Goal: Task Accomplishment & Management: Complete application form

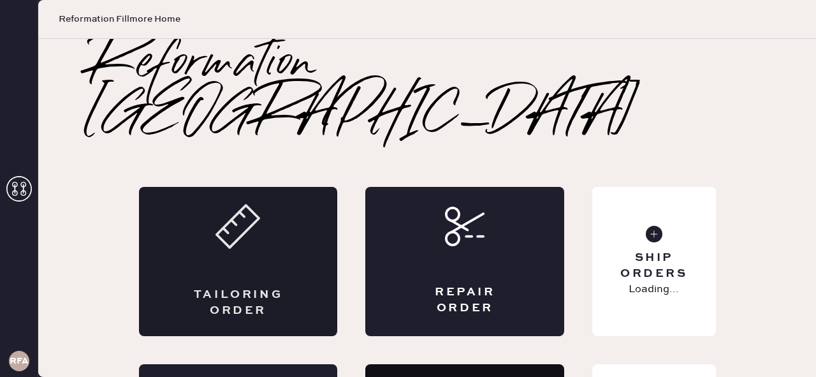
click at [255, 199] on div "Tailoring Order" at bounding box center [238, 261] width 199 height 149
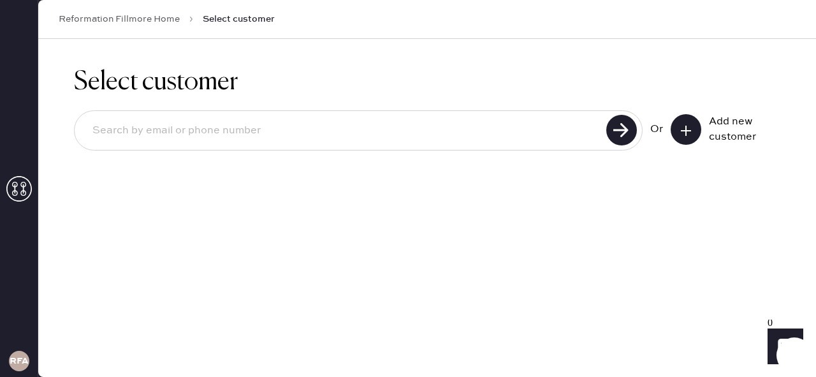
click at [726, 124] on div "Add new customer" at bounding box center [741, 129] width 64 height 31
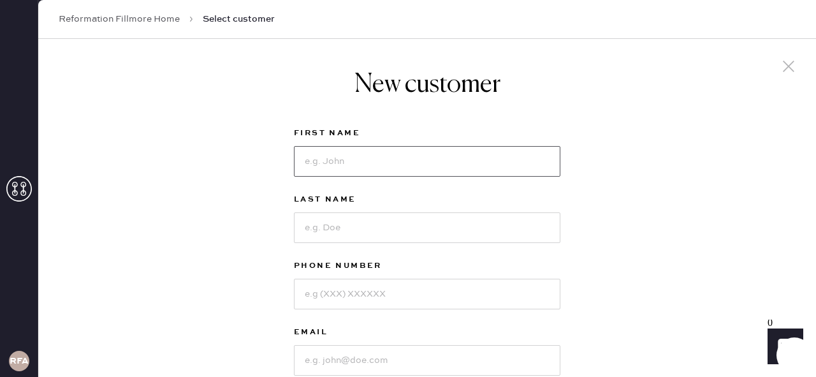
click at [507, 163] on input at bounding box center [427, 161] width 266 height 31
type input "[PERSON_NAME]"
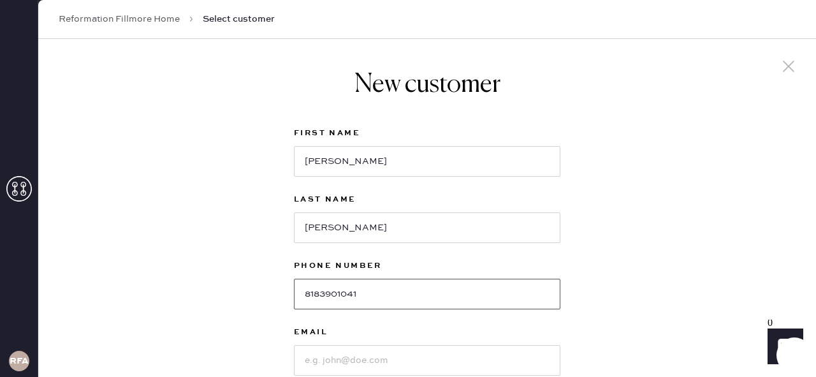
type input "8183901041"
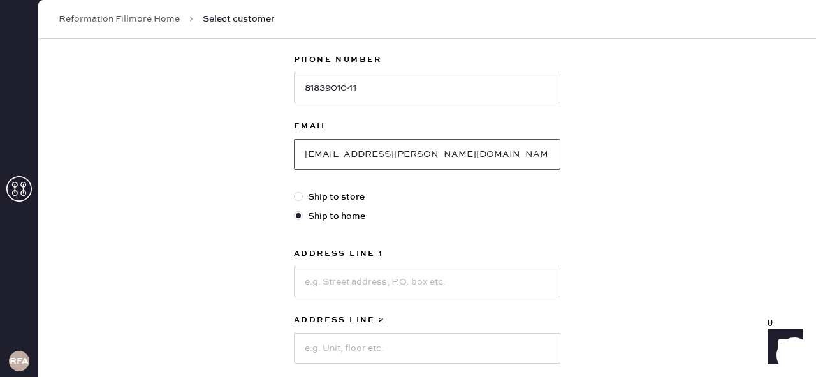
scroll to position [208, 0]
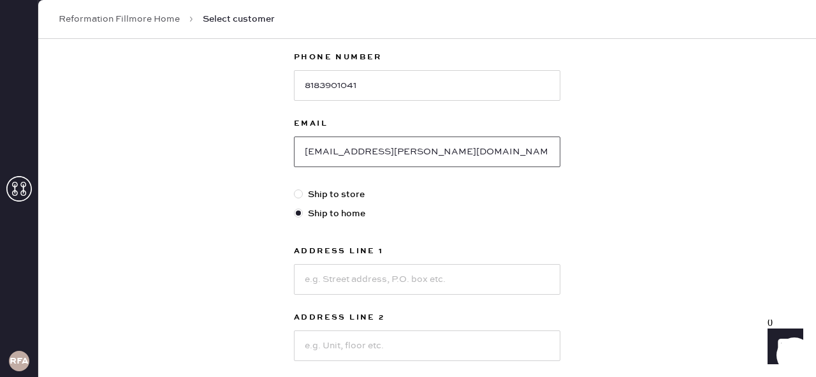
type input "[EMAIL_ADDRESS][PERSON_NAME][DOMAIN_NAME]"
click at [414, 282] on input at bounding box center [427, 279] width 266 height 31
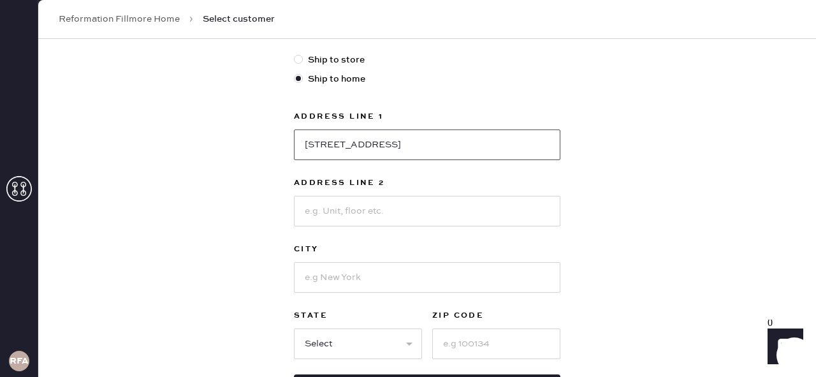
scroll to position [353, 0]
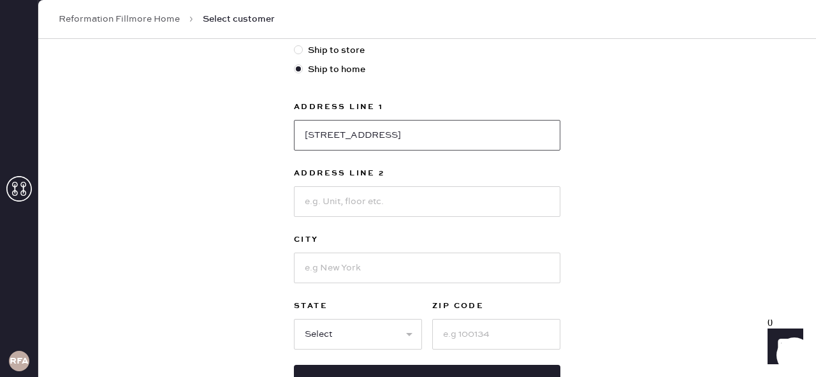
type input "[STREET_ADDRESS]"
click at [375, 260] on input at bounding box center [427, 267] width 266 height 31
type input "[GEOGRAPHIC_DATA]"
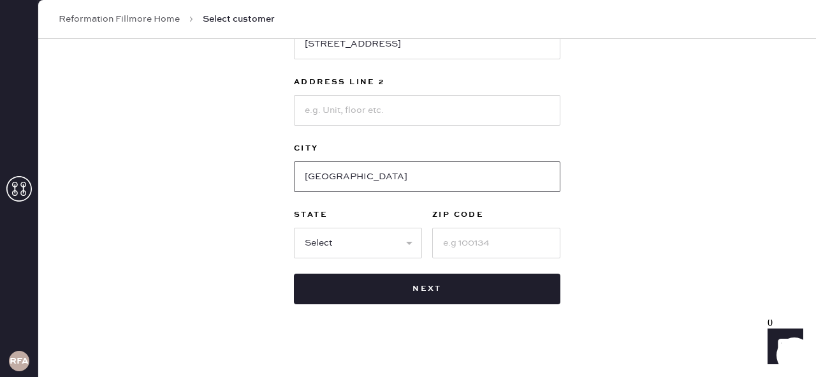
scroll to position [449, 0]
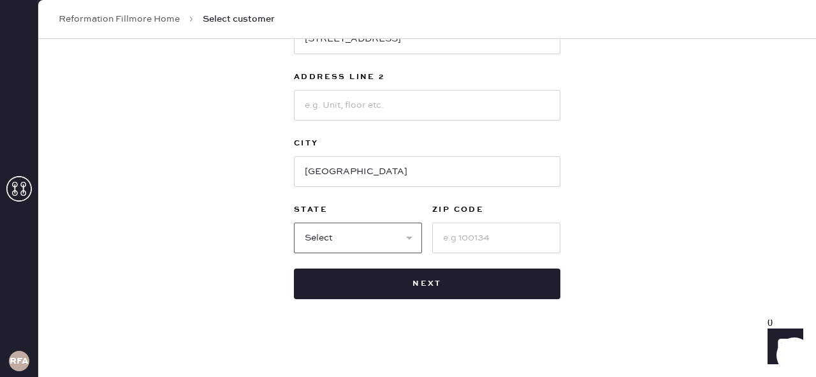
click at [384, 246] on select "Select AK AL AR AZ CA CO CT [GEOGRAPHIC_DATA] DE FL [GEOGRAPHIC_DATA] HI [GEOGR…" at bounding box center [358, 237] width 128 height 31
select select "CA"
click at [294, 222] on select "Select AK AL AR AZ CA CO CT [GEOGRAPHIC_DATA] DE FL [GEOGRAPHIC_DATA] HI [GEOGR…" at bounding box center [358, 237] width 128 height 31
click at [470, 245] on input at bounding box center [496, 237] width 128 height 31
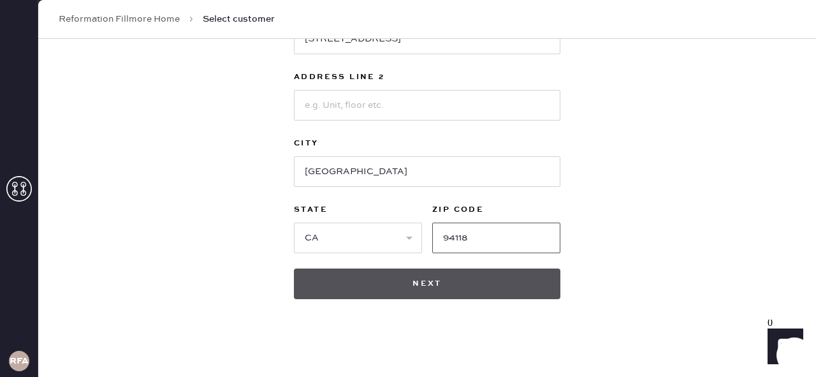
type input "94118"
click at [473, 284] on button "Next" at bounding box center [427, 283] width 266 height 31
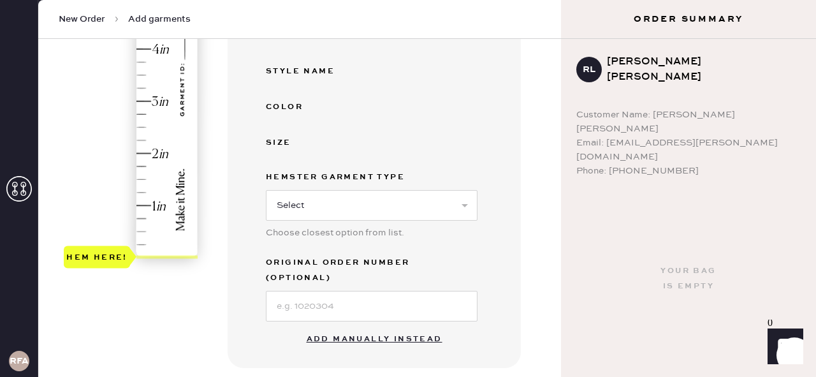
scroll to position [377, 0]
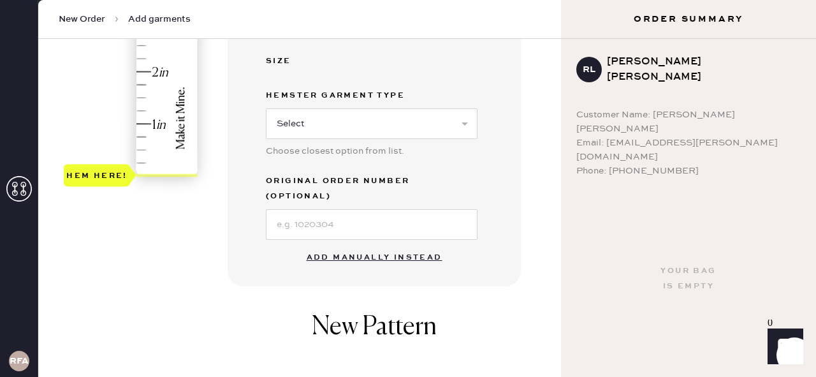
click at [376, 247] on button "Add manually instead" at bounding box center [374, 258] width 151 height 26
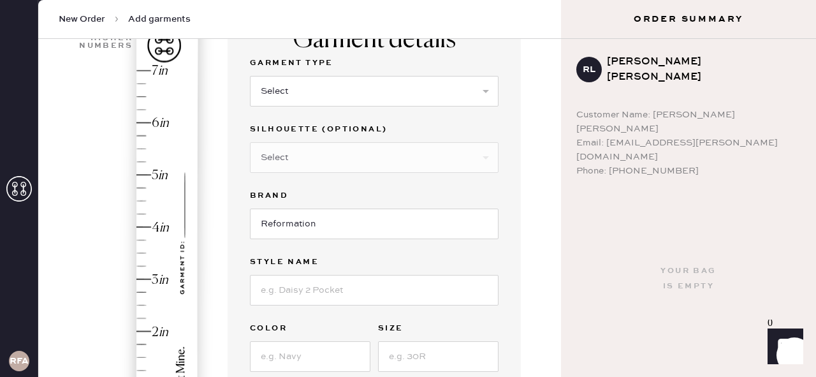
scroll to position [0, 0]
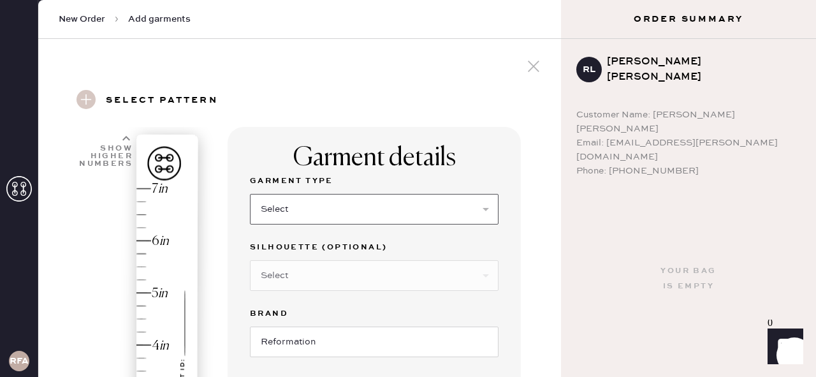
click at [317, 212] on select "Select Basic Skirt Jeans Leggings Pants Shorts Basic Sleeved Dress Basic Sleeve…" at bounding box center [374, 209] width 249 height 31
select select "7"
click at [250, 194] on select "Select Basic Skirt Jeans Leggings Pants Shorts Basic Sleeved Dress Basic Sleeve…" at bounding box center [374, 209] width 249 height 31
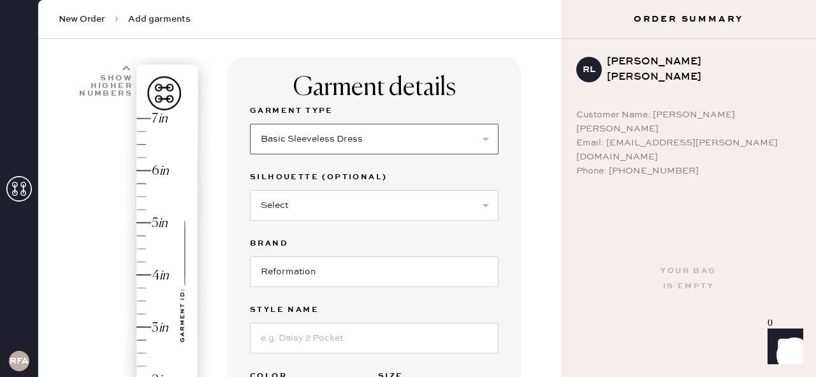
scroll to position [73, 0]
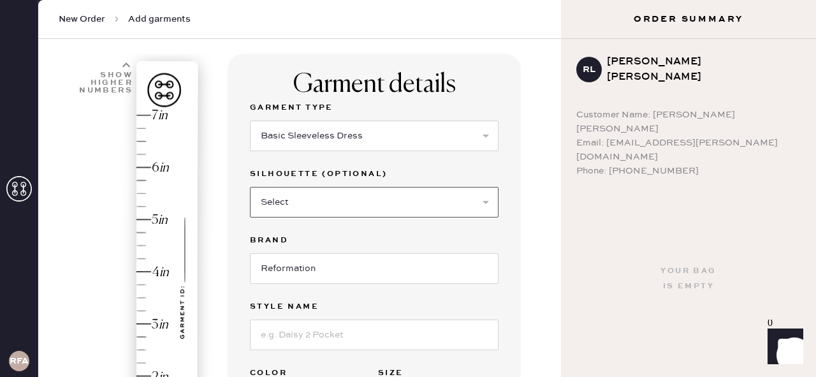
click at [274, 208] on select "Select Maxi Dress Midi Dress Mini Dress Other" at bounding box center [374, 202] width 249 height 31
select select "33"
click at [250, 187] on select "Select Maxi Dress Midi Dress Mini Dress Other" at bounding box center [374, 202] width 249 height 31
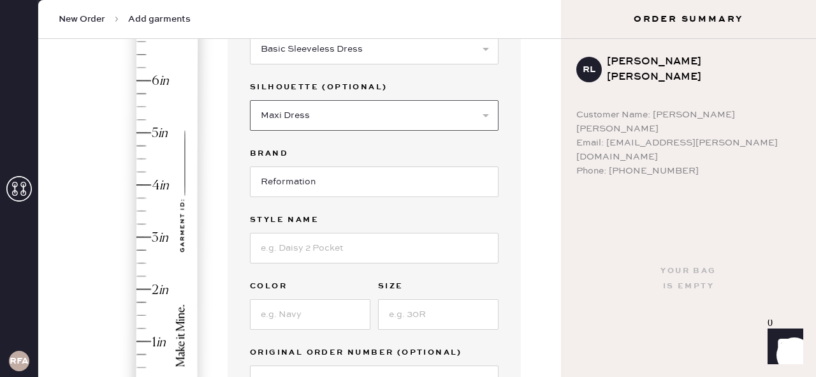
scroll to position [172, 0]
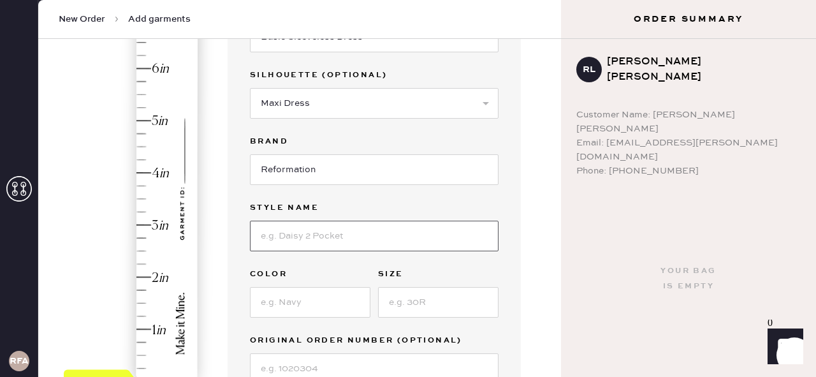
click at [276, 243] on input at bounding box center [374, 236] width 249 height 31
type input "TRIPOLI DRESS"
type input "SELENE"
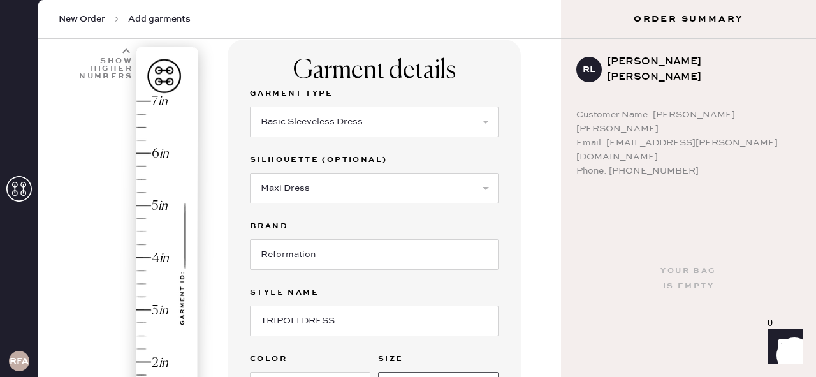
scroll to position [76, 0]
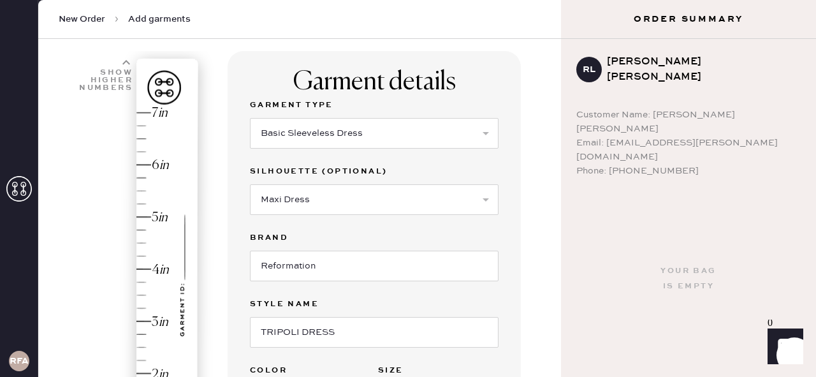
type input "4"
click at [124, 59] on icon at bounding box center [126, 63] width 8 height 8
type input "8"
click at [141, 112] on div "Hem here!" at bounding box center [132, 295] width 136 height 376
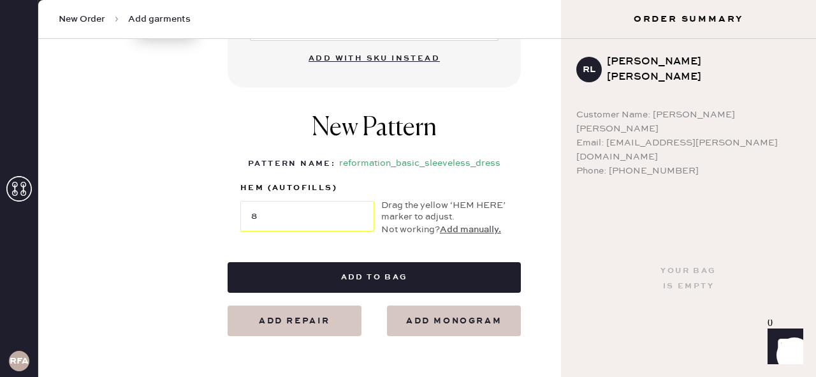
scroll to position [516, 0]
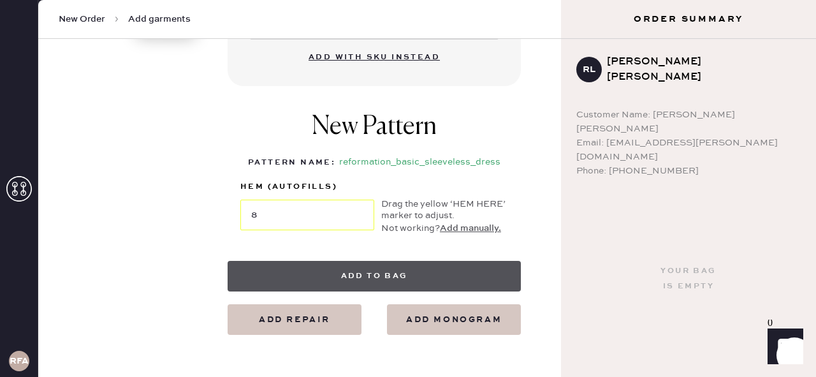
click at [395, 265] on button "Add to bag" at bounding box center [374, 276] width 293 height 31
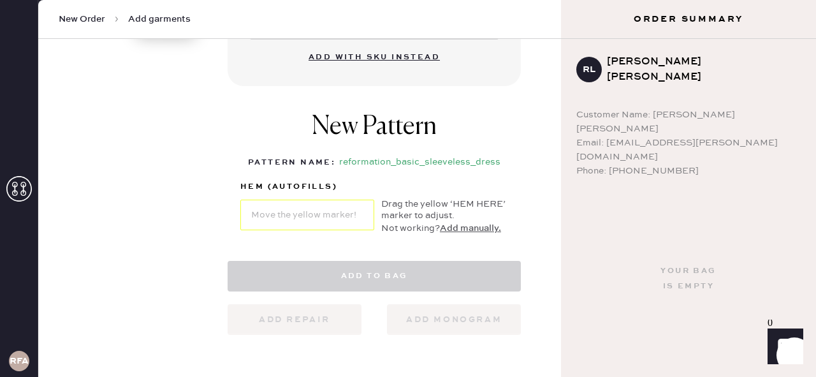
select select "7"
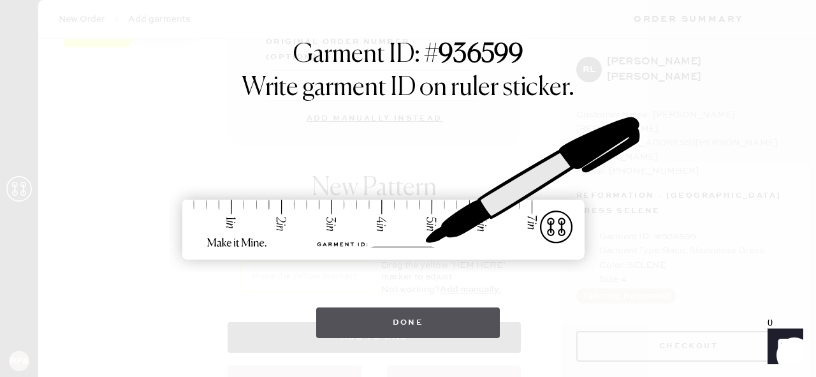
click at [388, 321] on button "Done" at bounding box center [408, 322] width 184 height 31
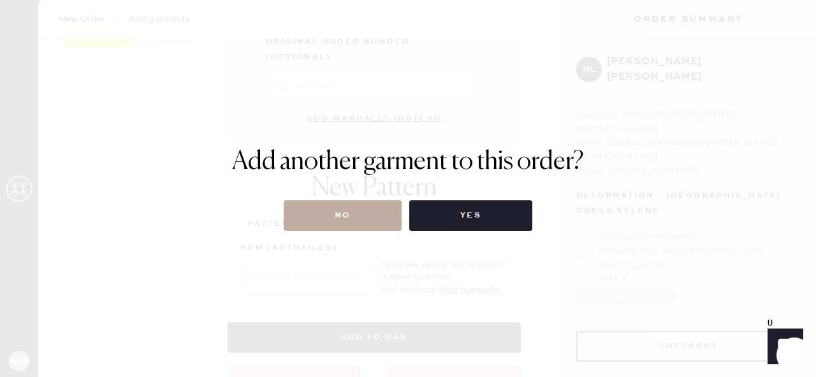
click at [345, 225] on button "No" at bounding box center [343, 215] width 118 height 31
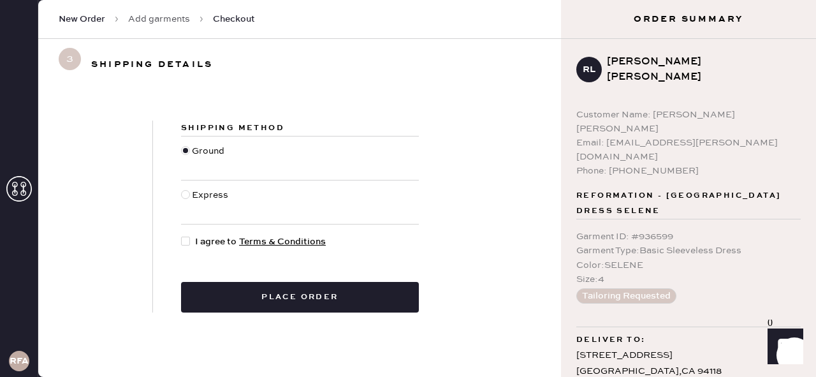
click at [187, 194] on div at bounding box center [185, 194] width 9 height 9
click at [182, 189] on input "Express" at bounding box center [181, 188] width 1 height 1
radio input "true"
click at [188, 241] on div at bounding box center [185, 241] width 9 height 9
click at [182, 235] on input "I agree to Terms & Conditions" at bounding box center [181, 235] width 1 height 1
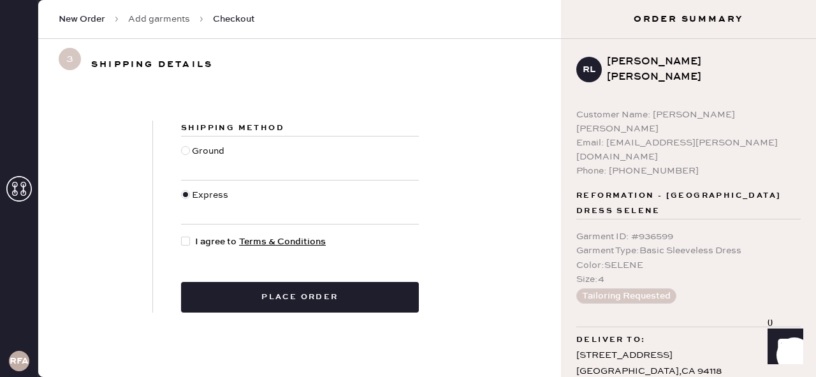
checkbox input "true"
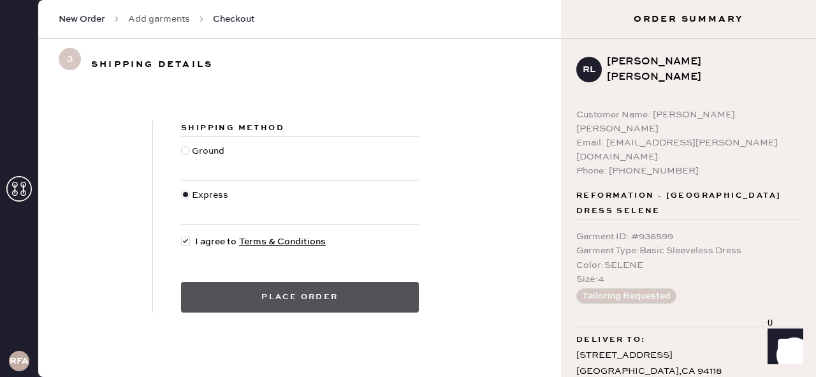
click at [236, 300] on button "Place order" at bounding box center [300, 297] width 238 height 31
